Goal: Task Accomplishment & Management: Manage account settings

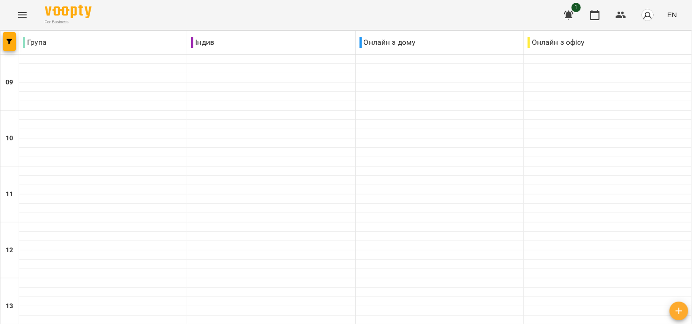
scroll to position [374, 0]
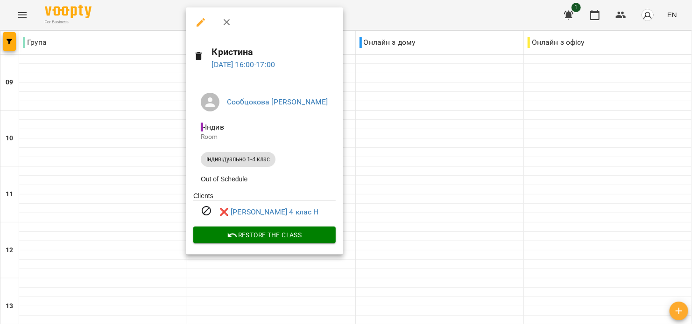
click at [341, 129] on div at bounding box center [346, 162] width 692 height 324
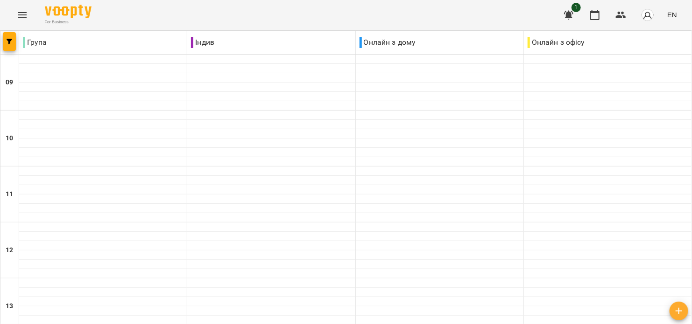
scroll to position [498, 0]
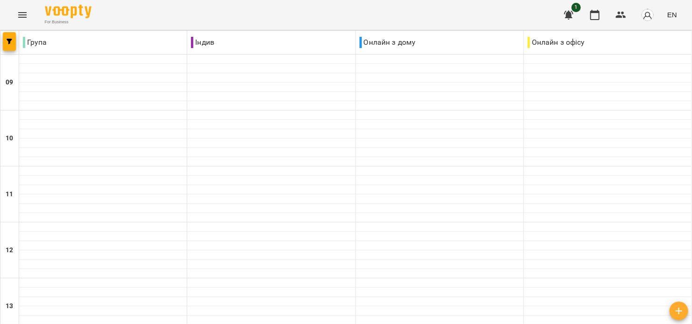
scroll to position [576, 0]
drag, startPoint x: 500, startPoint y: 282, endPoint x: 495, endPoint y: 281, distance: 5.5
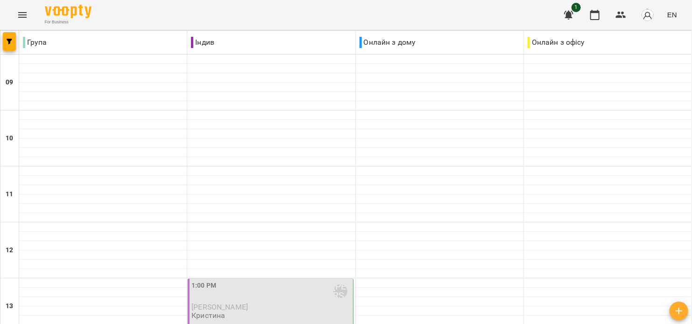
scroll to position [374, 0]
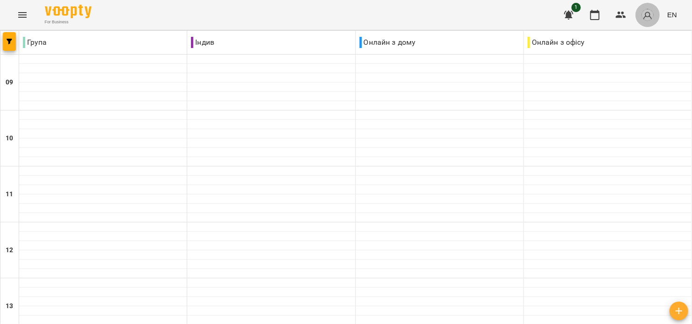
click at [651, 15] on img "button" at bounding box center [647, 14] width 13 height 13
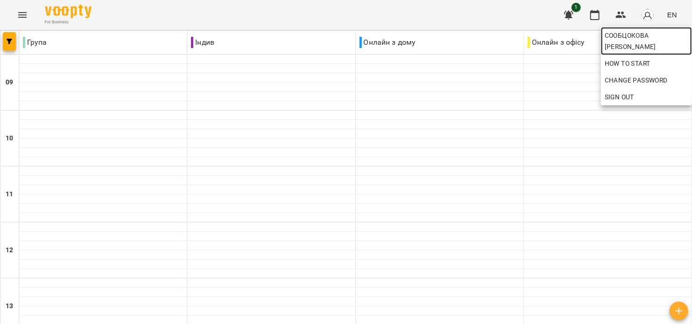
click at [634, 37] on span "Сообцокова [PERSON_NAME]" at bounding box center [647, 41] width 84 height 22
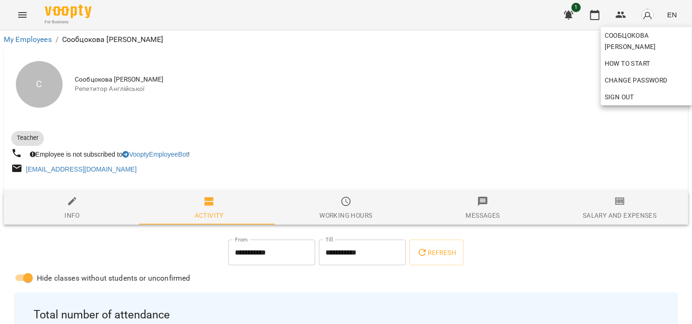
click at [239, 261] on div at bounding box center [346, 162] width 692 height 324
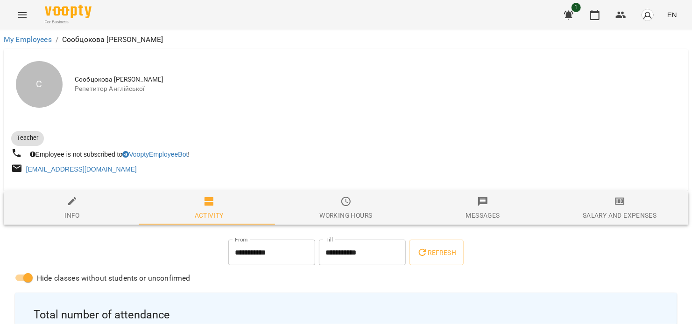
click at [235, 256] on input "**********" at bounding box center [271, 253] width 87 height 26
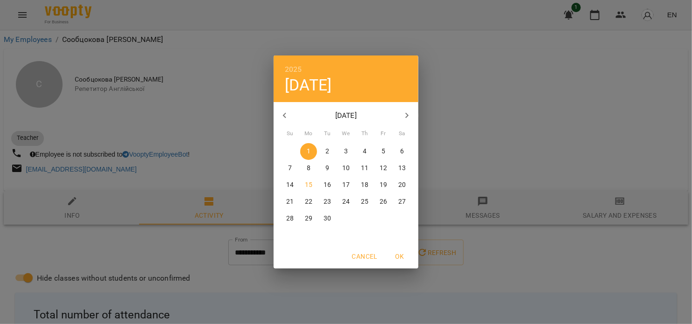
click at [483, 183] on div "2025 Mon, Sep [DATE] Mo Tu We Th Fr Sa 31 1 2 3 4 5 6 7 8 9 10 11 12 13 14 15 1…" at bounding box center [346, 162] width 692 height 324
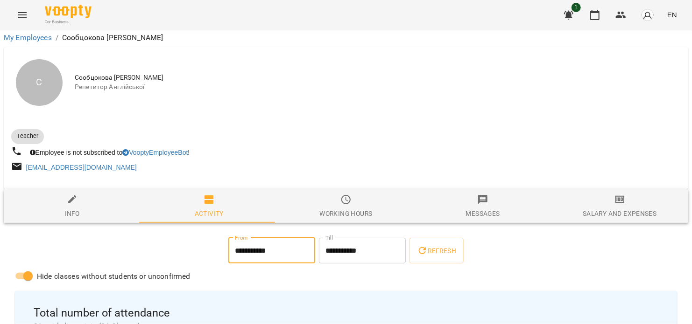
scroll to position [110, 0]
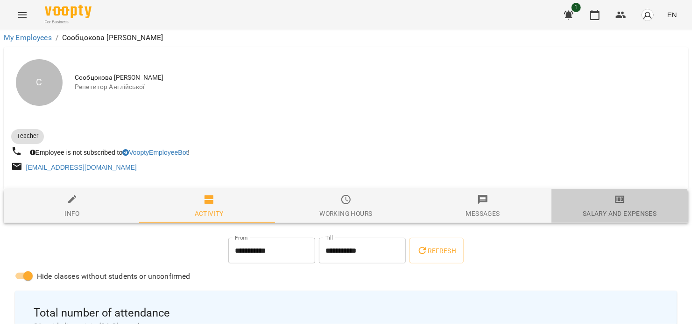
click at [576, 194] on span "Salary and Expenses" at bounding box center [620, 206] width 126 height 25
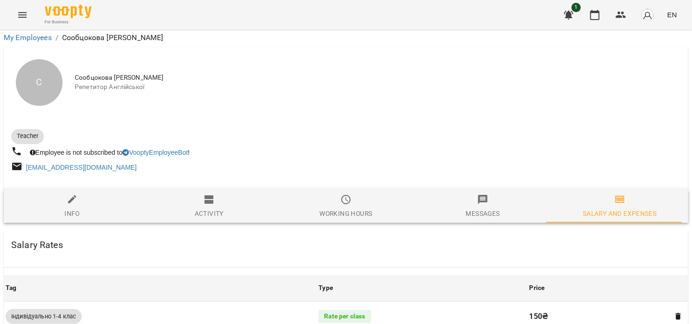
scroll to position [547, 0]
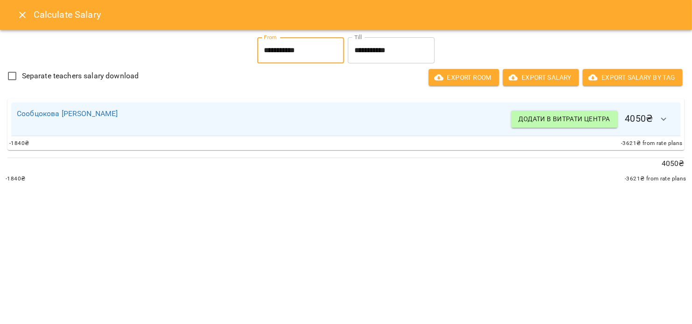
click at [257, 52] on input "**********" at bounding box center [300, 50] width 87 height 26
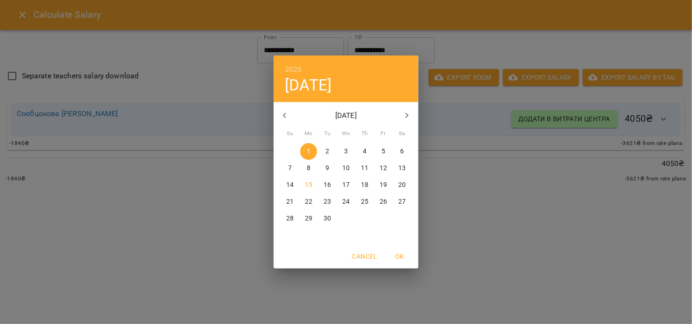
click at [291, 172] on p "7" at bounding box center [290, 168] width 4 height 9
type input "**********"
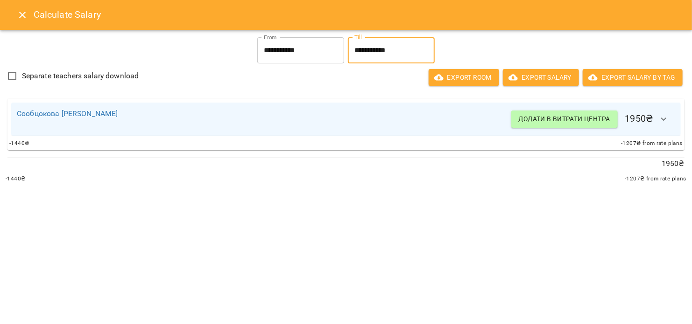
click at [374, 52] on input "**********" at bounding box center [391, 50] width 87 height 26
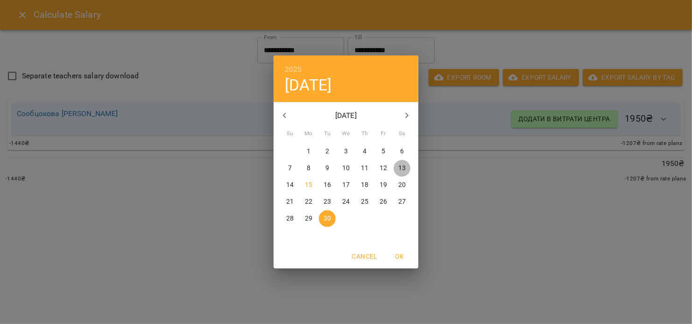
click at [397, 172] on span "13" at bounding box center [402, 168] width 17 height 9
type input "**********"
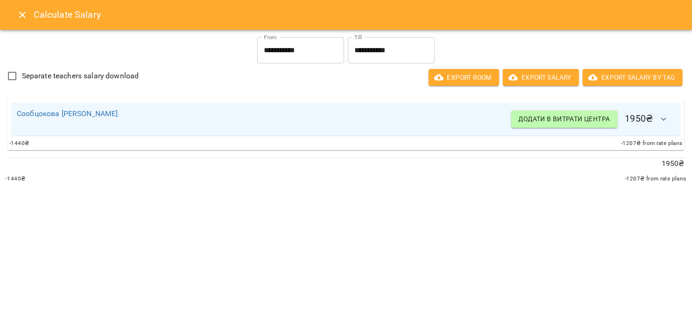
click at [648, 124] on h6 "Додати в витрати центра 1950 ₴" at bounding box center [593, 119] width 164 height 22
click at [666, 119] on icon "button" at bounding box center [663, 119] width 11 height 11
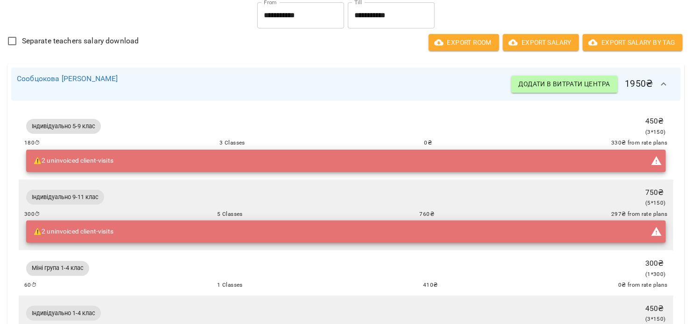
scroll to position [0, 0]
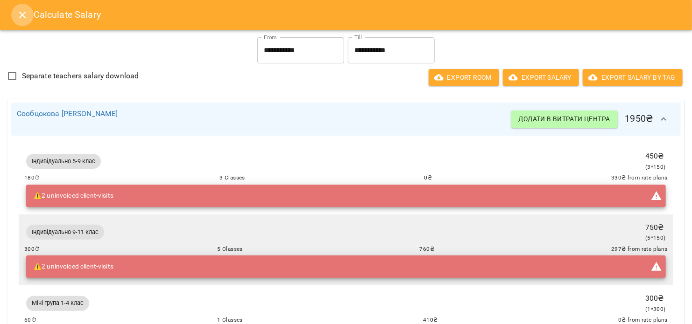
click at [18, 15] on icon "Close" at bounding box center [22, 14] width 11 height 11
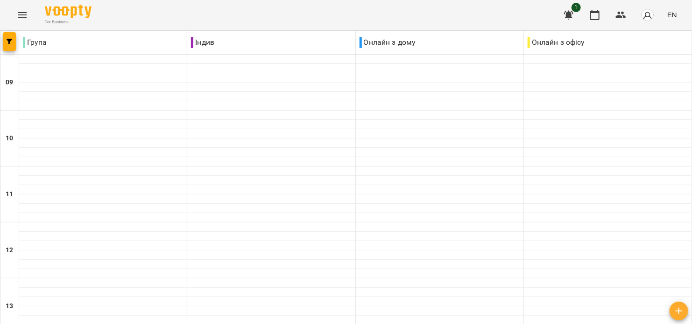
scroll to position [498, 0]
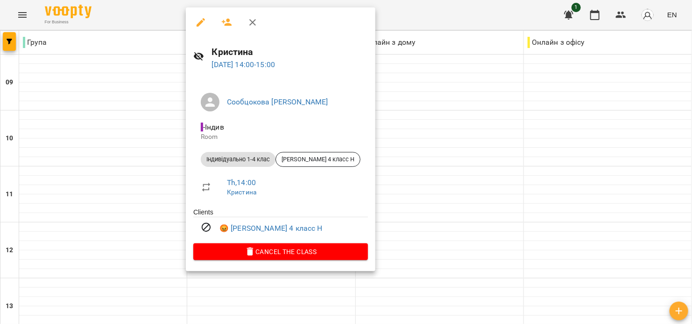
click at [153, 156] on div at bounding box center [346, 162] width 692 height 324
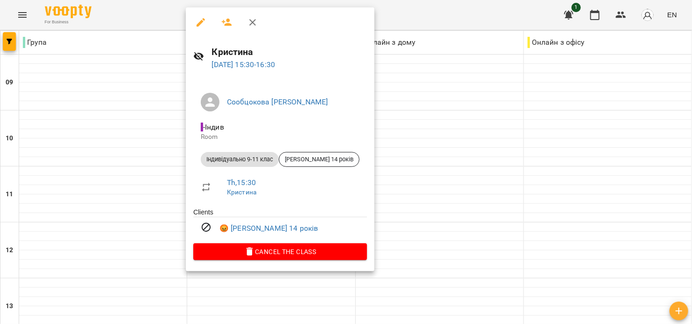
click at [160, 194] on div at bounding box center [346, 162] width 692 height 324
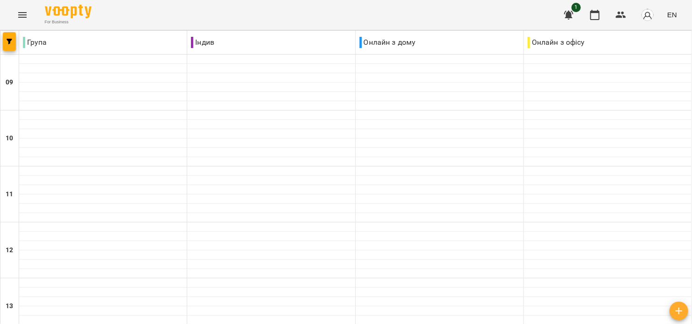
scroll to position [374, 0]
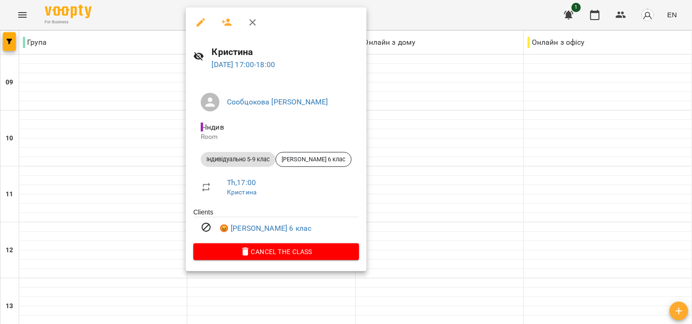
click at [162, 183] on div at bounding box center [346, 162] width 692 height 324
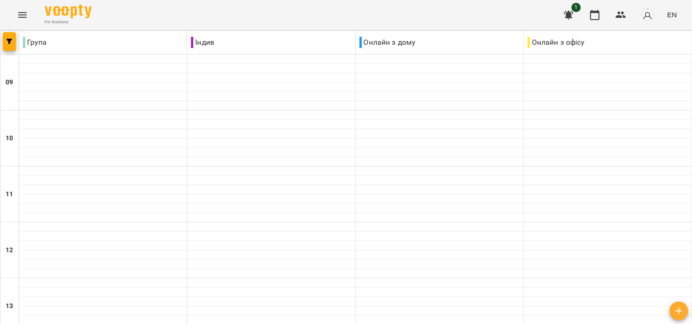
scroll to position [576, 0]
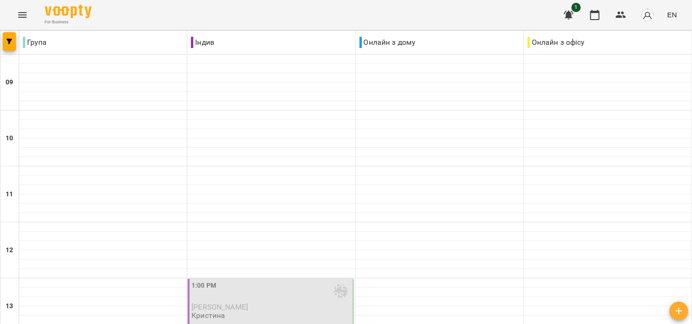
scroll to position [498, 0]
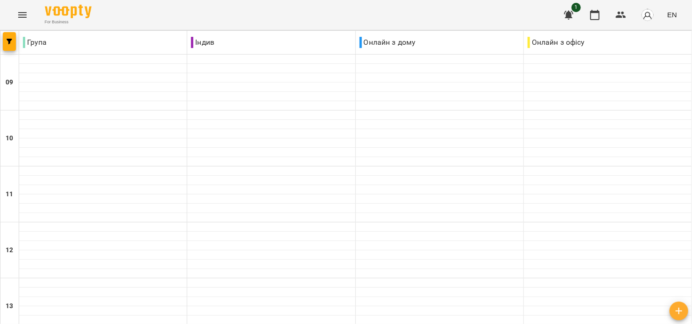
scroll to position [576, 0]
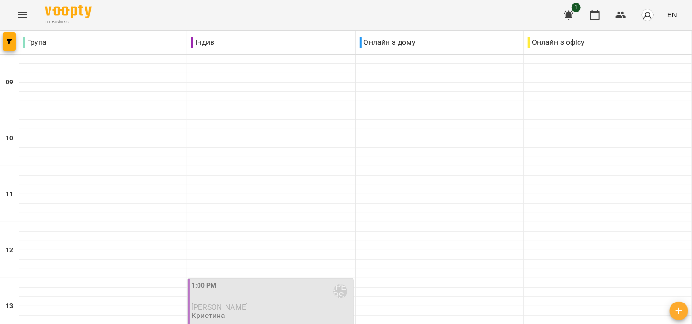
scroll to position [498, 0]
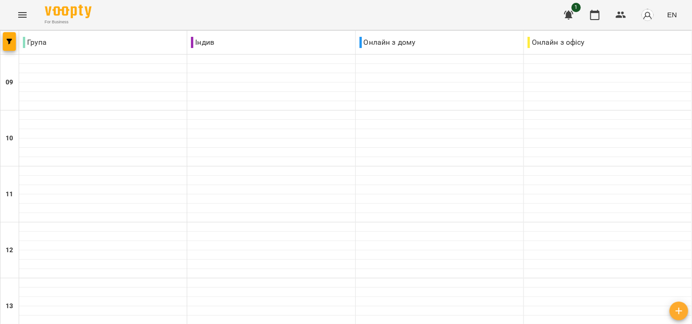
scroll to position [249, 0]
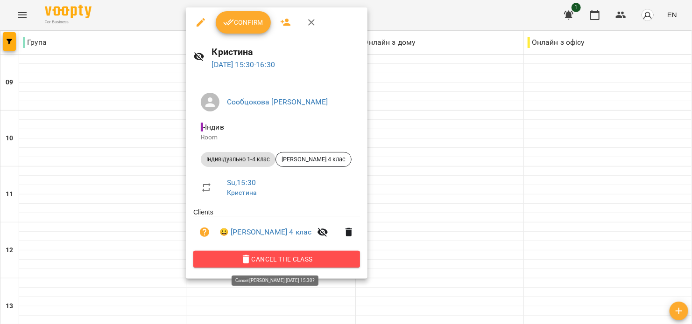
click at [278, 264] on span "Cancel the class" at bounding box center [277, 259] width 152 height 11
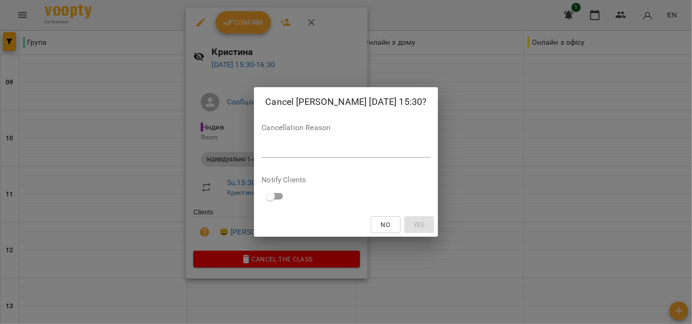
click at [238, 181] on div "Cancel [PERSON_NAME] [DATE] 15:30? Cancellation Reason * Notify Clients No Yes" at bounding box center [346, 162] width 692 height 324
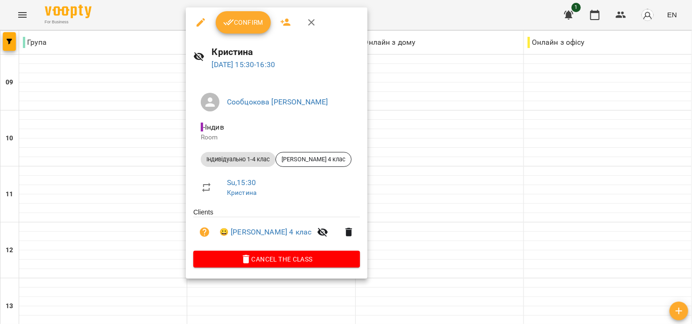
click at [237, 24] on span "Confirm" at bounding box center [243, 22] width 40 height 11
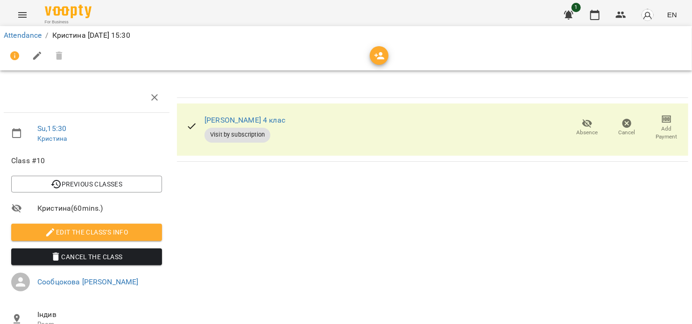
click at [373, 60] on span "button" at bounding box center [379, 55] width 19 height 11
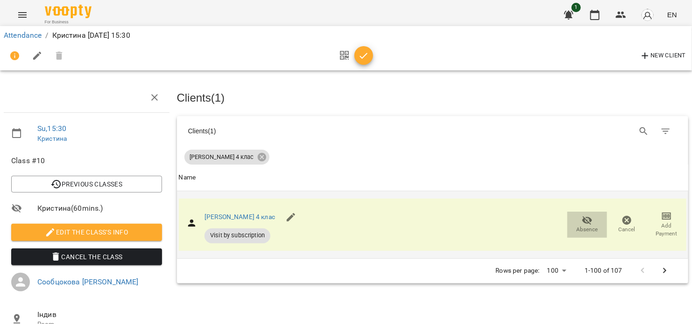
click at [581, 227] on span "Absence" at bounding box center [587, 230] width 21 height 8
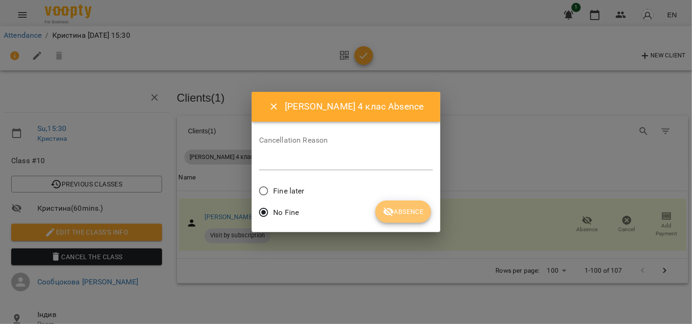
click at [413, 211] on span "Absence" at bounding box center [403, 211] width 41 height 11
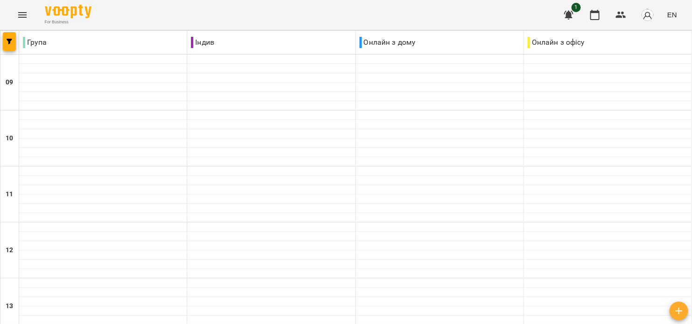
scroll to position [498, 0]
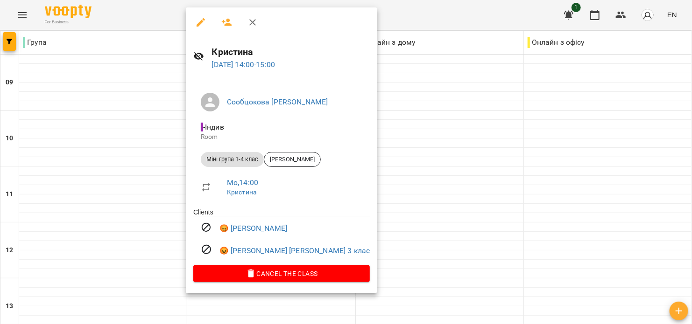
click at [201, 25] on icon "button" at bounding box center [200, 22] width 11 height 11
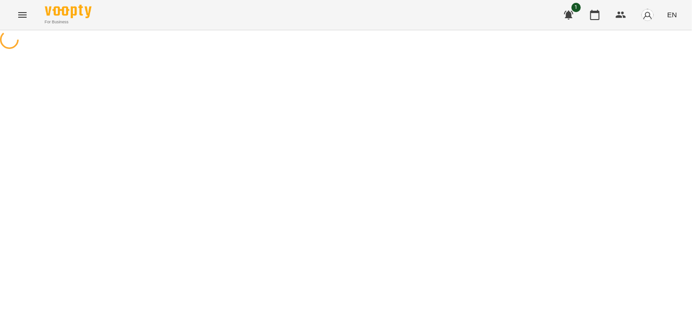
select select "**********"
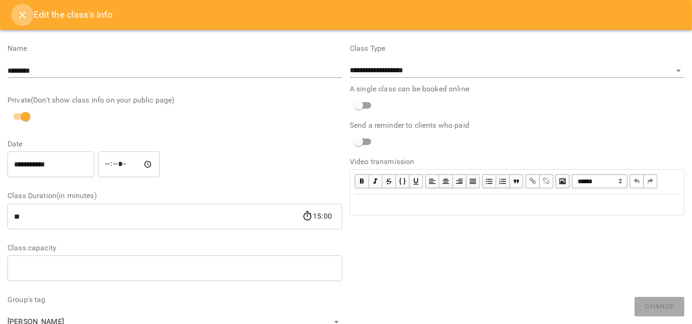
click at [23, 21] on button "Close" at bounding box center [22, 15] width 22 height 22
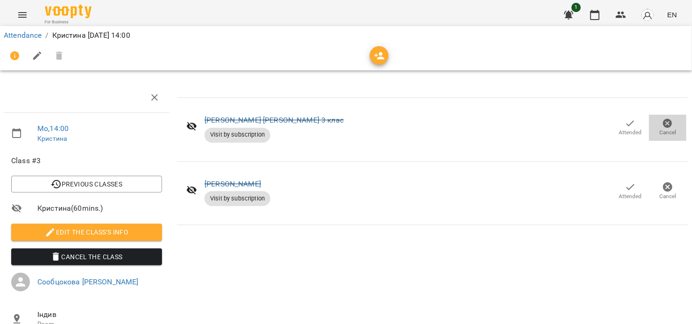
click at [659, 130] on span "Cancel" at bounding box center [667, 133] width 17 height 8
click at [634, 134] on span "Attended" at bounding box center [630, 133] width 23 height 8
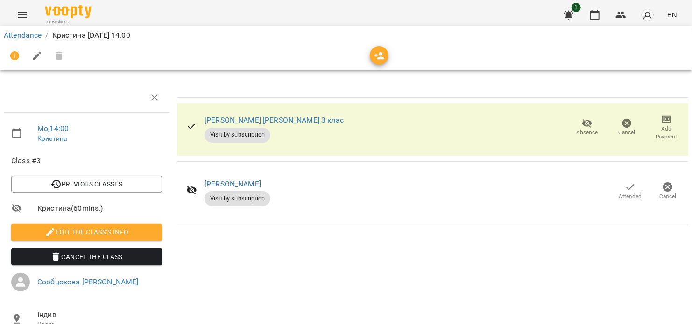
click at [586, 125] on span "Absence" at bounding box center [587, 127] width 28 height 19
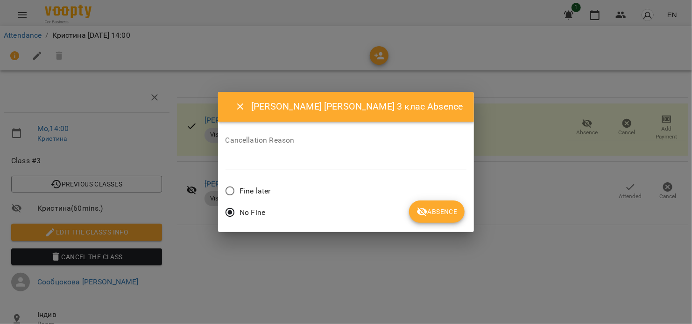
click at [416, 217] on span "Absence" at bounding box center [436, 211] width 41 height 11
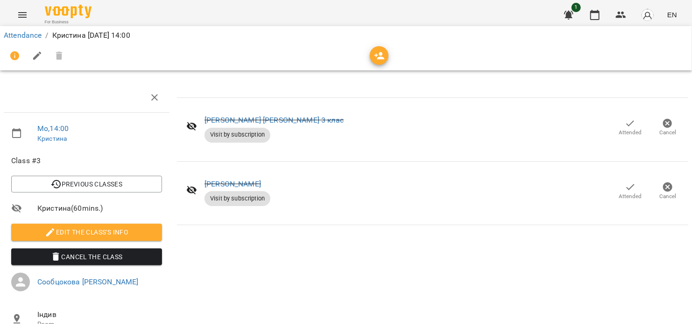
click at [625, 190] on icon "button" at bounding box center [630, 187] width 11 height 11
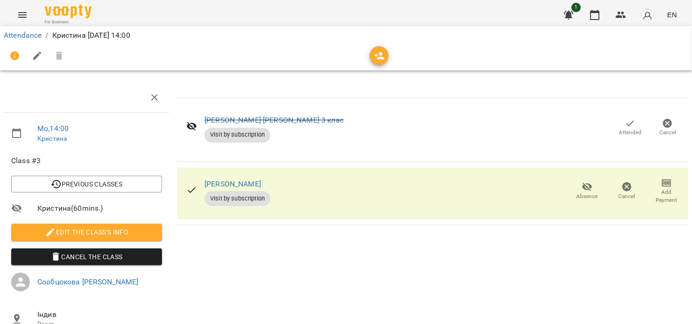
click at [589, 189] on span "Absence" at bounding box center [587, 191] width 28 height 19
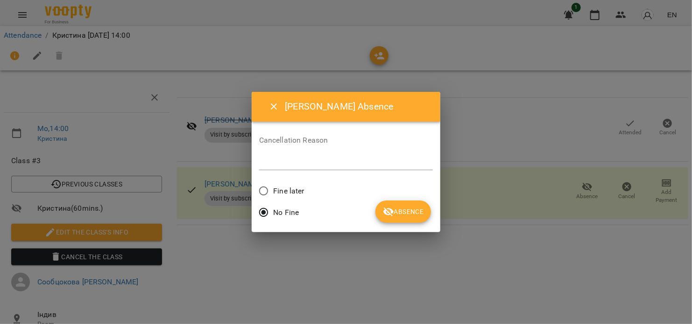
click at [397, 205] on button "Absence" at bounding box center [403, 212] width 56 height 22
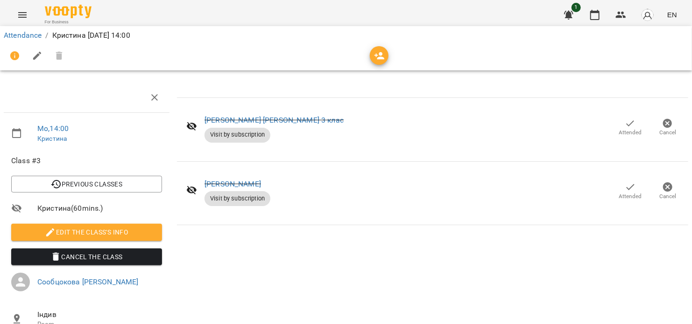
click at [142, 95] on div at bounding box center [87, 98] width 166 height 30
click at [144, 95] on button "button" at bounding box center [154, 97] width 22 height 22
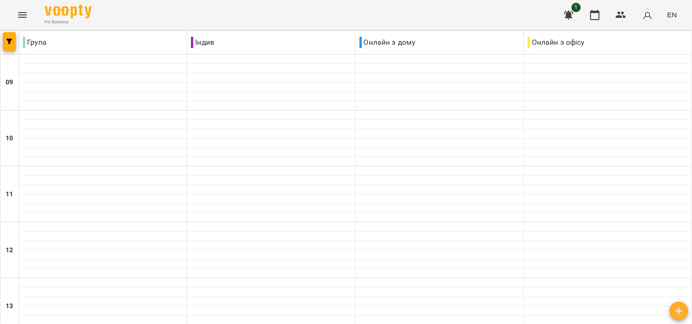
scroll to position [498, 0]
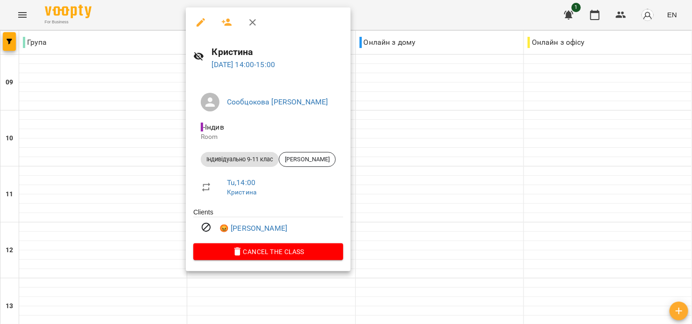
click at [204, 24] on icon "button" at bounding box center [200, 22] width 11 height 11
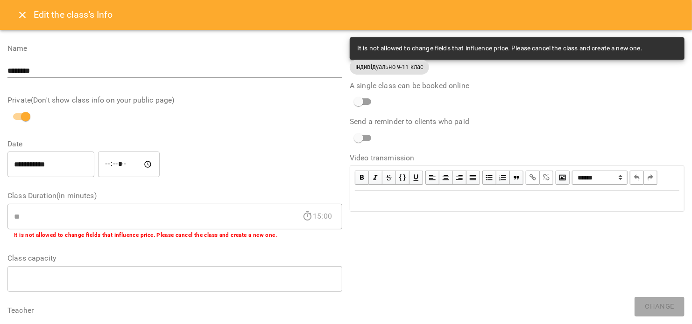
click at [17, 18] on button "Close" at bounding box center [22, 15] width 22 height 22
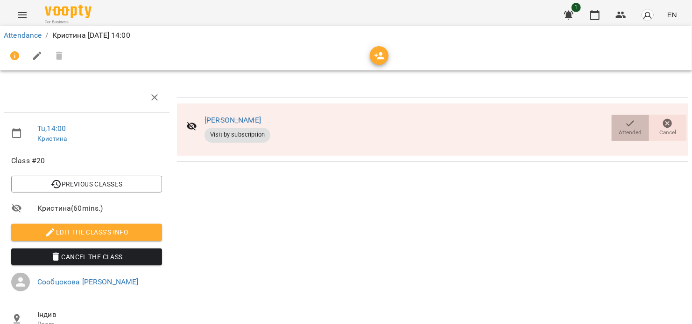
click at [625, 125] on icon "button" at bounding box center [630, 123] width 11 height 11
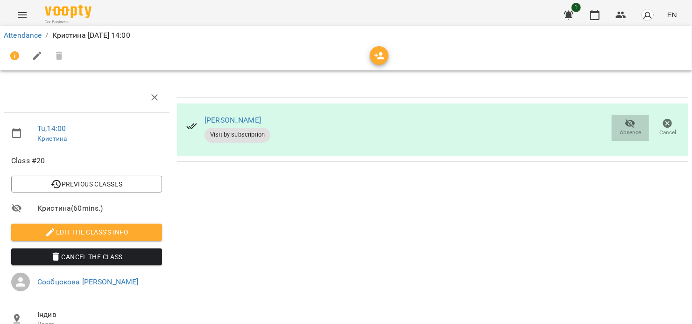
click at [617, 127] on span "Absence" at bounding box center [630, 127] width 26 height 19
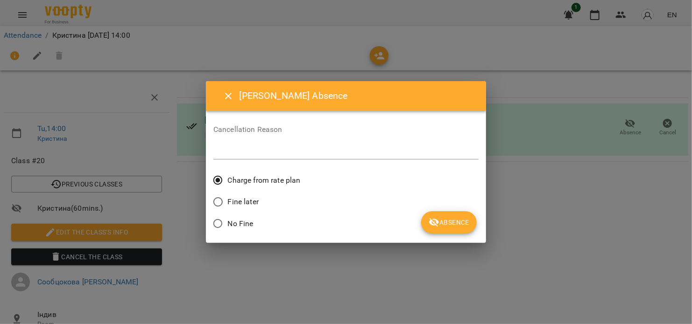
click at [456, 218] on span "Absence" at bounding box center [449, 222] width 41 height 11
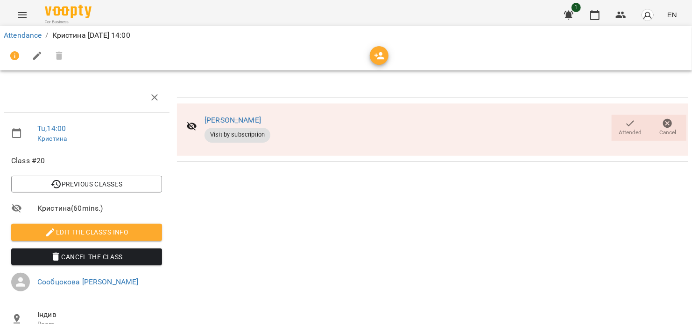
click at [619, 130] on span "Attended" at bounding box center [630, 133] width 23 height 8
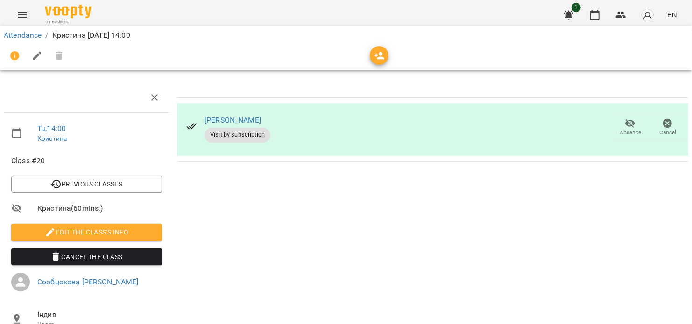
click at [620, 131] on span "Absence" at bounding box center [630, 133] width 21 height 8
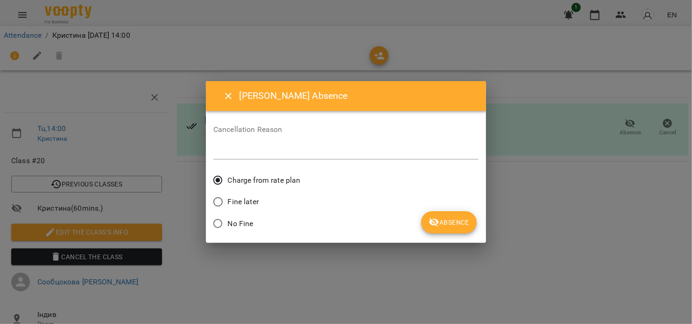
click at [231, 228] on span "No Fine" at bounding box center [241, 223] width 26 height 11
click at [470, 213] on div "Cancellation Reason * Charge from rate plan Fine later No Fine Absence" at bounding box center [345, 177] width 265 height 117
click at [468, 216] on button "Absence" at bounding box center [449, 222] width 56 height 22
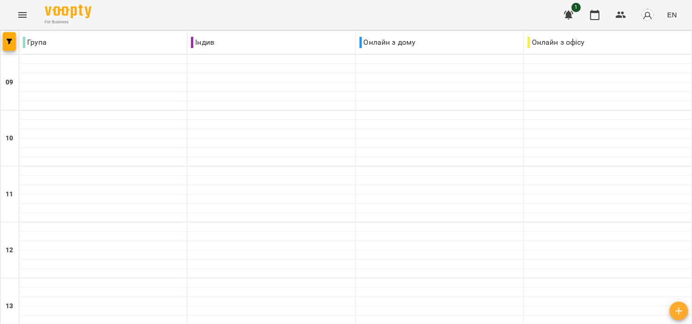
scroll to position [203, 0]
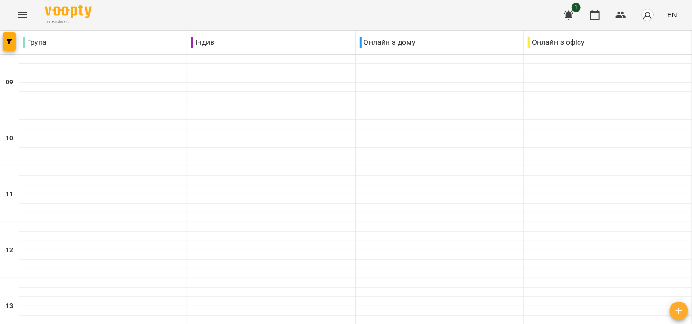
click at [642, 15] on button "button" at bounding box center [647, 15] width 24 height 24
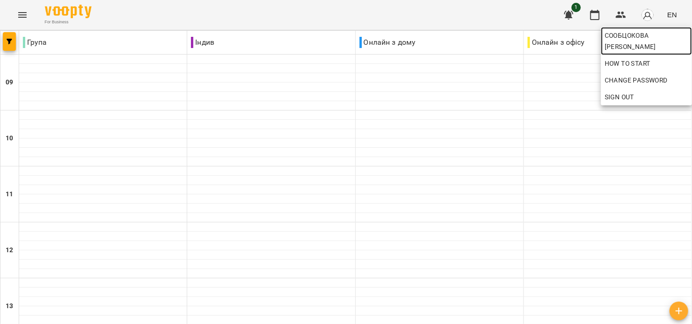
click at [634, 36] on span "Сообцокова [PERSON_NAME]" at bounding box center [647, 41] width 84 height 22
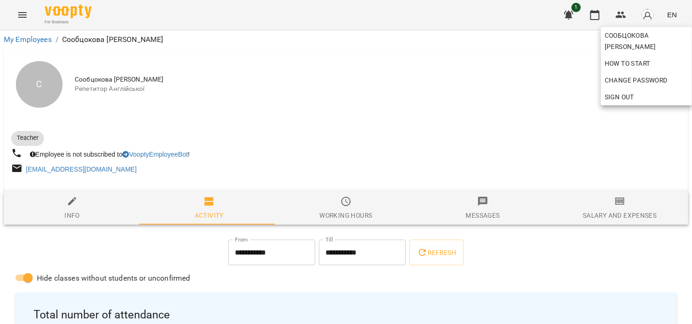
click at [601, 213] on div at bounding box center [346, 162] width 692 height 324
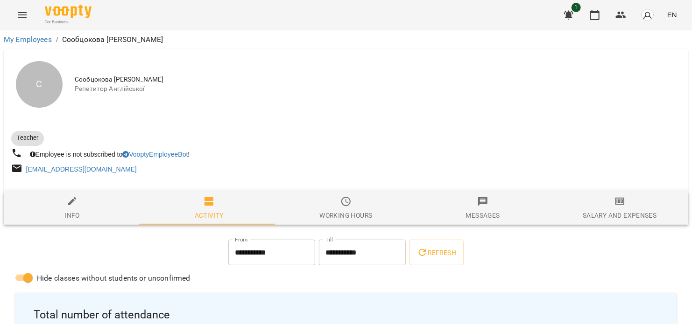
click at [601, 213] on div "Salary and Expenses" at bounding box center [620, 215] width 74 height 11
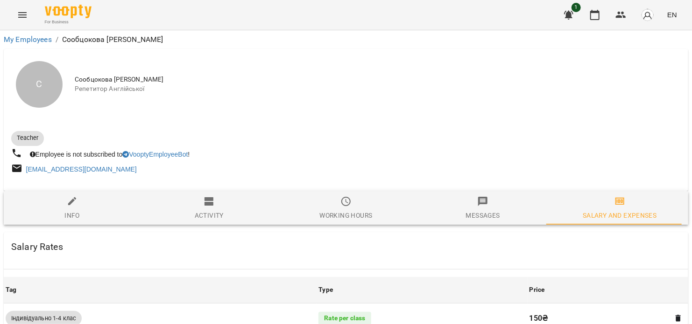
click at [367, 220] on div "Working hours" at bounding box center [345, 215] width 53 height 11
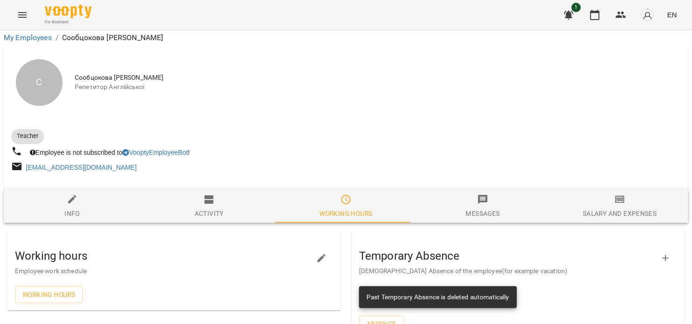
scroll to position [138, 0]
click at [614, 194] on icon "button" at bounding box center [619, 199] width 11 height 11
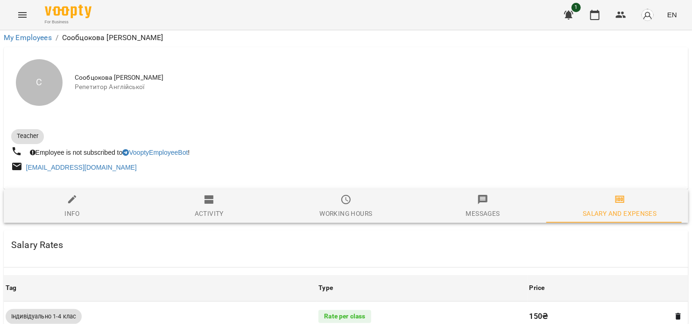
scroll to position [547, 0]
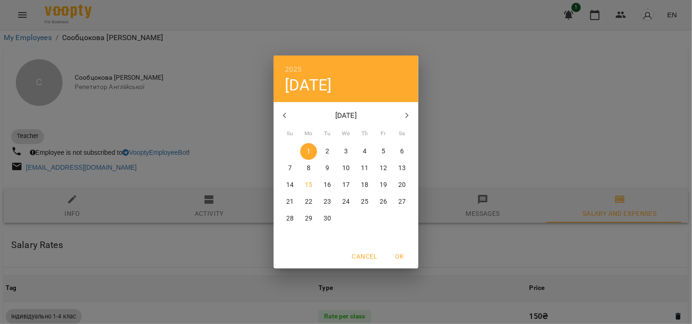
click at [482, 94] on div "2025 Mon, Sep [DATE] Mo Tu We Th Fr Sa 31 1 2 3 4 5 6 7 8 9 10 11 12 13 14 15 1…" at bounding box center [346, 162] width 692 height 324
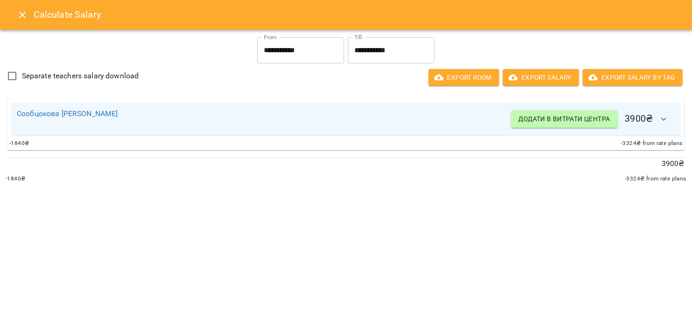
click at [268, 50] on input "**********" at bounding box center [300, 50] width 87 height 26
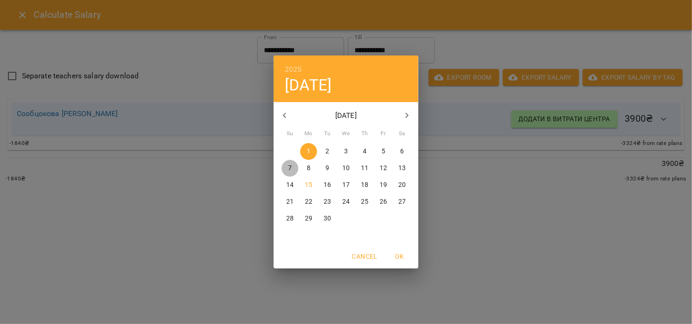
click at [289, 174] on button "7" at bounding box center [290, 168] width 17 height 17
type input "**********"
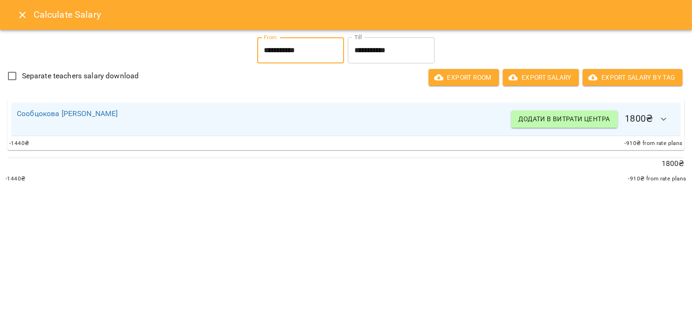
click at [410, 56] on input "**********" at bounding box center [391, 50] width 87 height 26
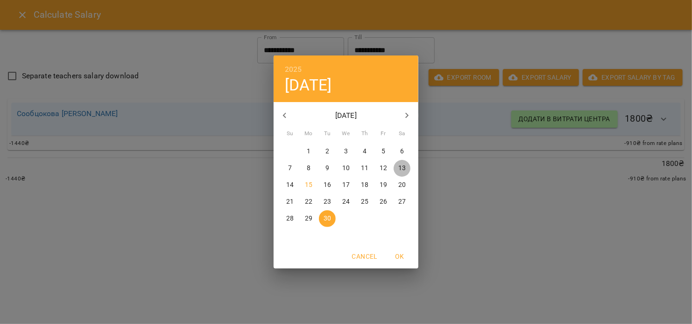
click at [397, 170] on span "13" at bounding box center [402, 168] width 17 height 9
type input "**********"
